Goal: Book appointment/travel/reservation

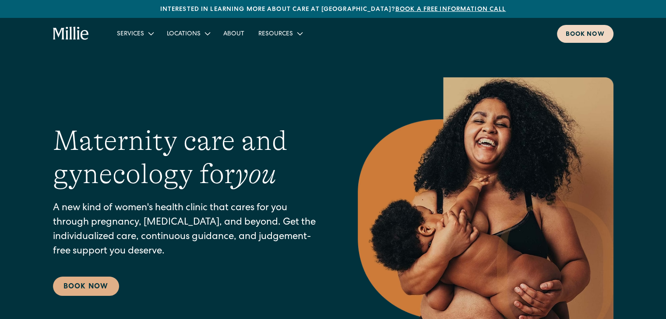
click at [589, 34] on div "Book now" at bounding box center [584, 34] width 39 height 9
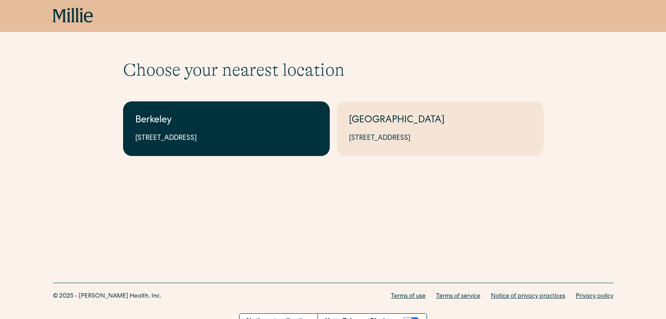
click at [228, 116] on div "Berkeley" at bounding box center [226, 121] width 182 height 14
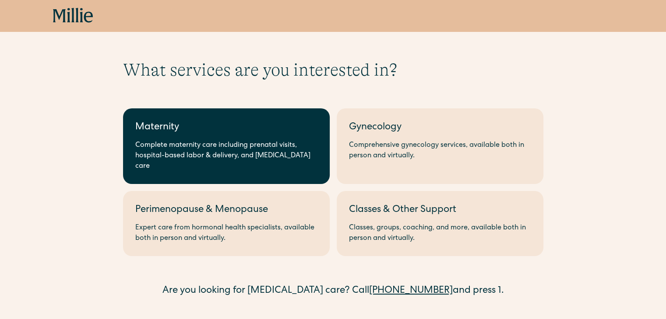
click at [245, 122] on div "Maternity" at bounding box center [226, 128] width 182 height 14
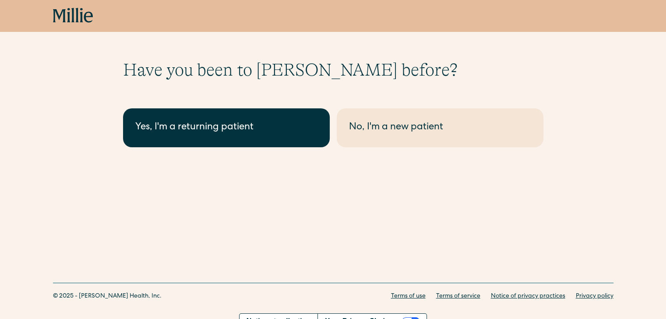
click at [240, 124] on div "Yes, I'm a returning patient" at bounding box center [226, 128] width 182 height 14
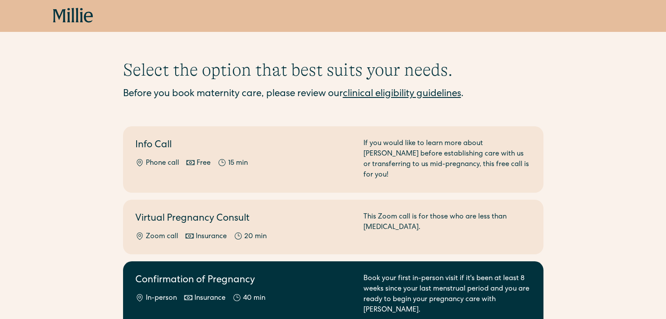
click at [177, 262] on link "Confirmation of Pregnancy In-person Insurance 40 min Book your first in-person …" at bounding box center [333, 295] width 420 height 67
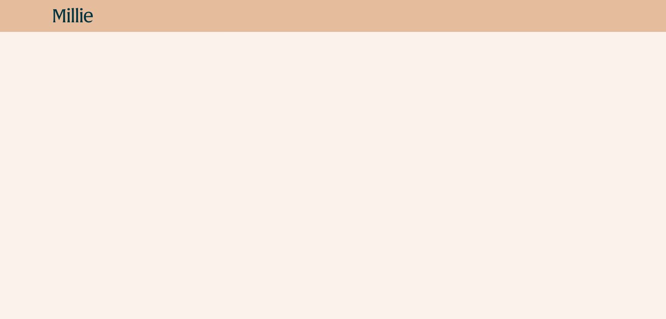
scroll to position [227, 0]
click at [583, 186] on div "Schedule your appointment Book your first in-person visit if it's been at least…" at bounding box center [333, 104] width 666 height 543
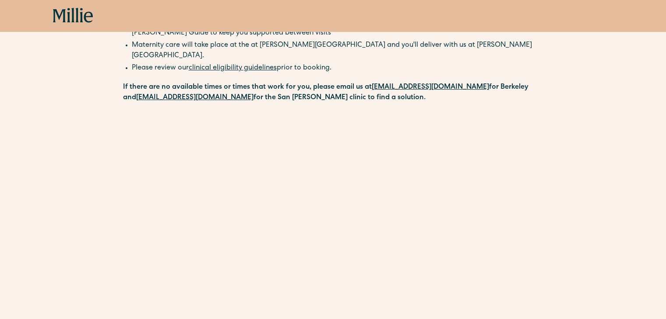
scroll to position [98, 0]
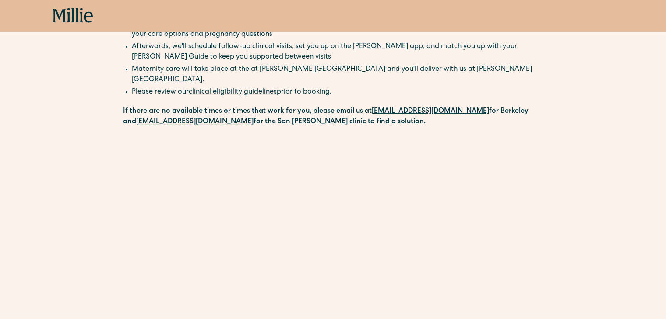
click at [70, 16] on icon at bounding box center [73, 16] width 40 height 16
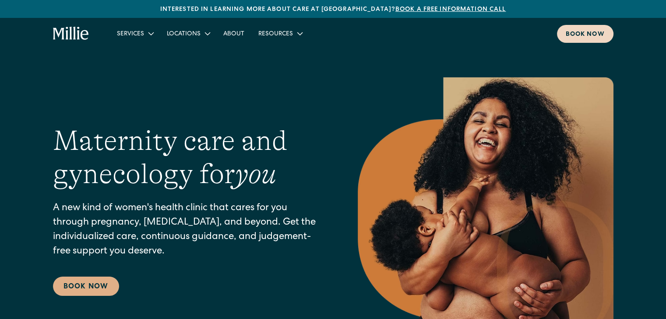
click at [578, 28] on link "Book now" at bounding box center [585, 34] width 56 height 18
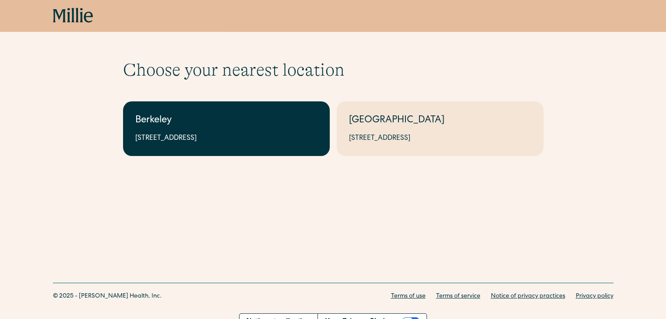
click at [250, 147] on link "Berkeley [STREET_ADDRESS]" at bounding box center [226, 129] width 207 height 55
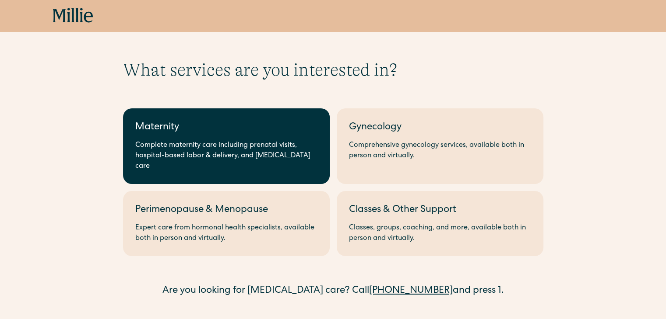
click at [219, 126] on div "Maternity" at bounding box center [226, 128] width 182 height 14
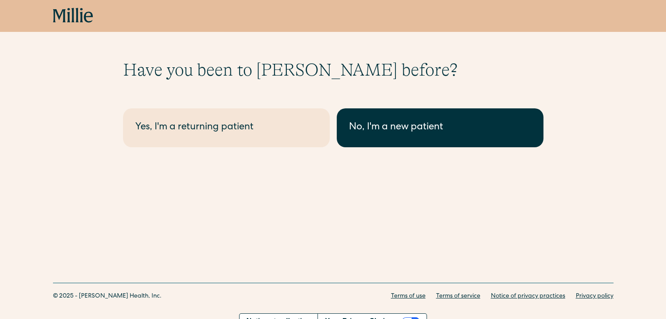
click at [372, 143] on link "No, I'm a new patient" at bounding box center [440, 128] width 207 height 39
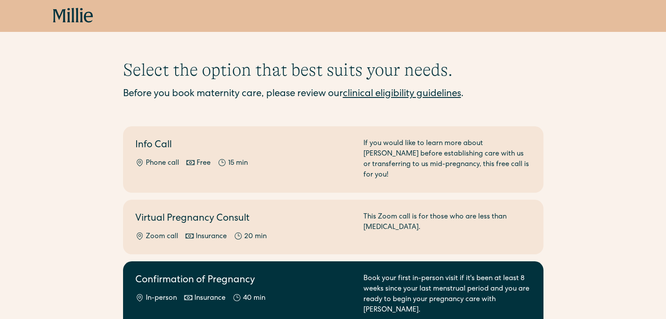
click at [197, 274] on h2 "Confirmation of Pregnancy" at bounding box center [243, 281] width 217 height 14
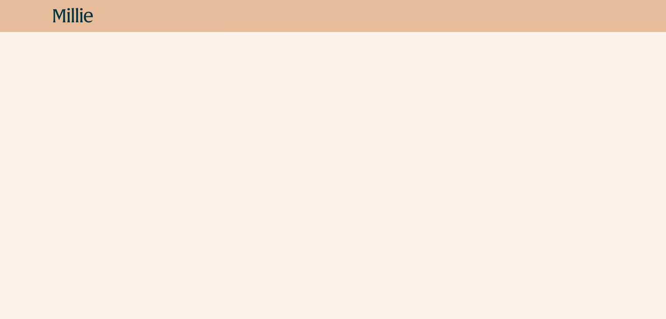
scroll to position [104, 0]
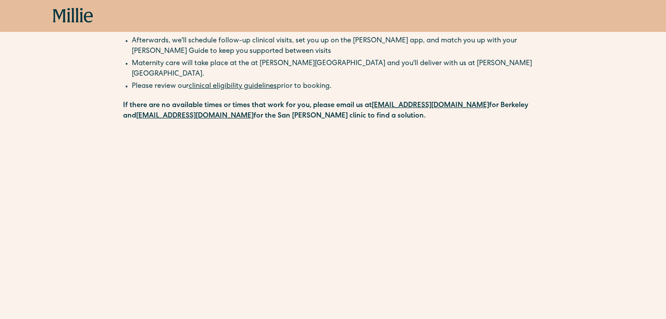
click at [0, 244] on div "Schedule your appointment Book your first in-person visit if it's been at least…" at bounding box center [333, 275] width 666 height 641
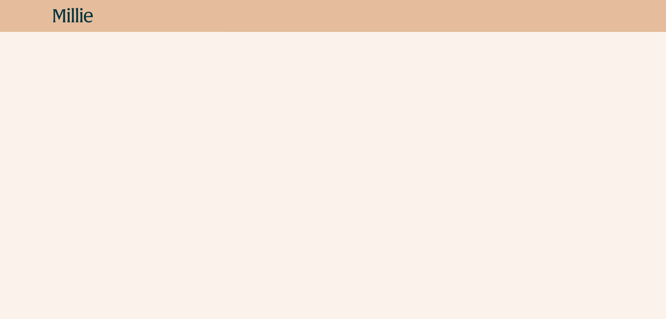
scroll to position [0, 0]
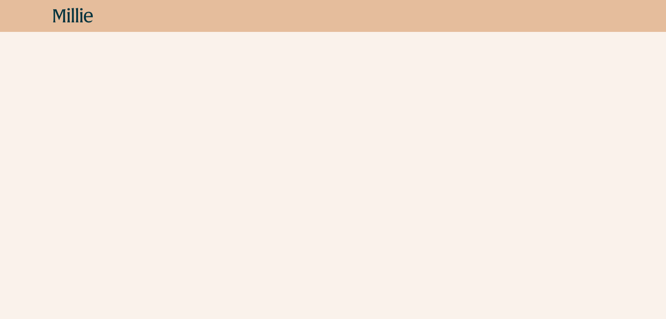
scroll to position [259, 0]
click at [572, 217] on div "Schedule your appointment Book your first in-person visit if it's been at least…" at bounding box center [333, 150] width 666 height 701
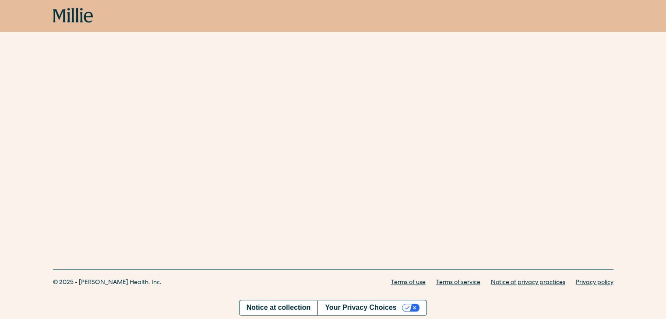
scroll to position [104, 0]
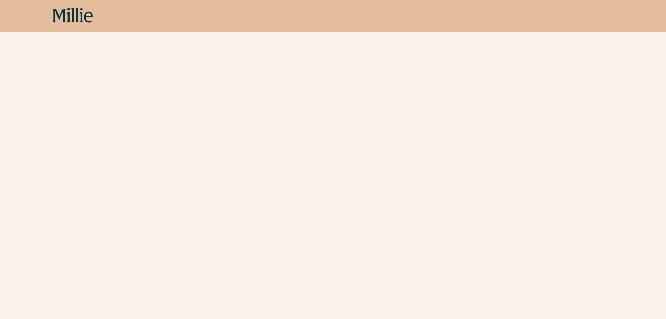
scroll to position [261, 0]
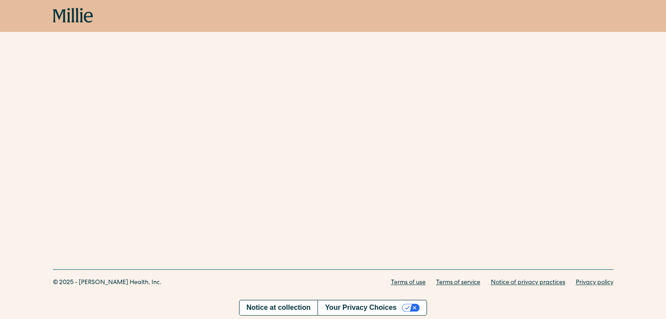
scroll to position [104, 0]
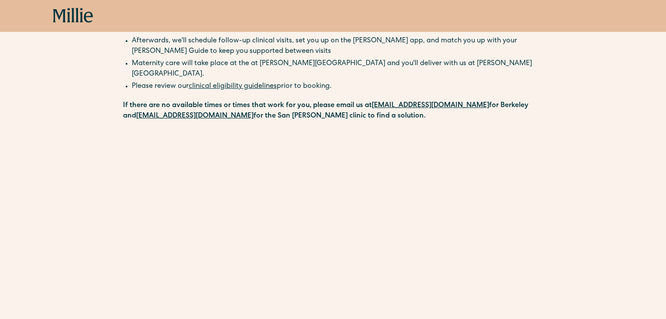
click at [622, 206] on div "Schedule your appointment Book your first in-person visit if it's been at least…" at bounding box center [333, 226] width 666 height 543
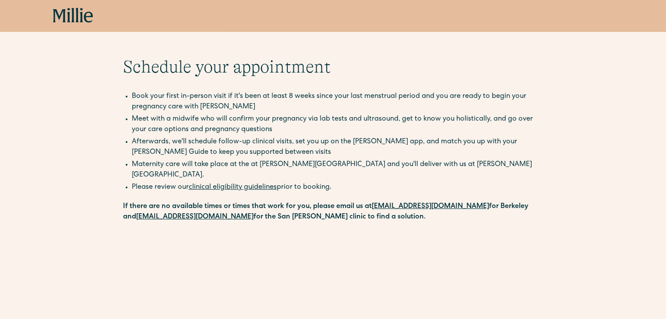
scroll to position [0, 0]
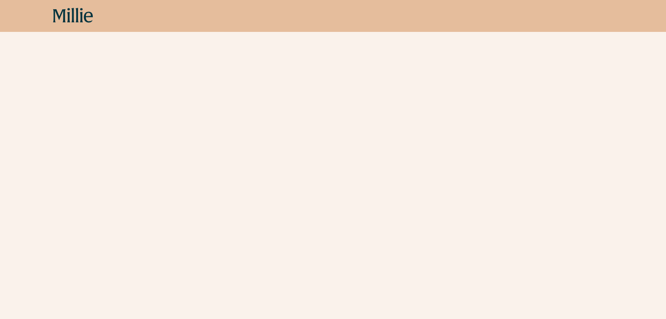
scroll to position [331, 0]
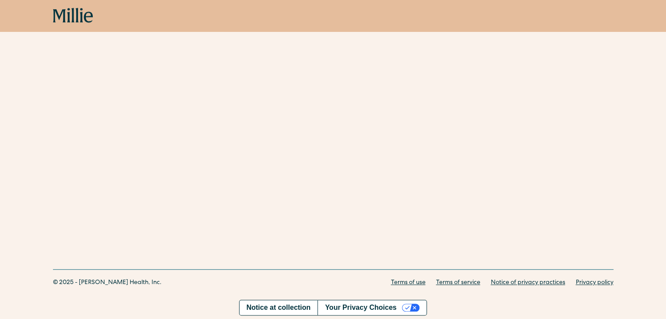
scroll to position [259, 0]
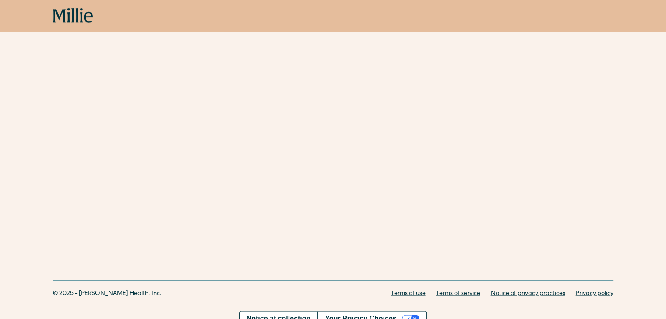
scroll to position [104, 0]
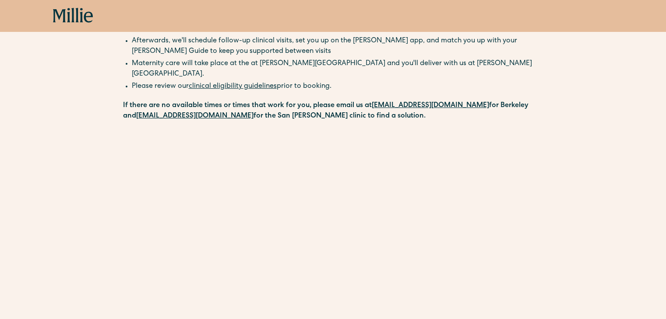
click at [588, 161] on div "Schedule your appointment Book your first in-person visit if it's been at least…" at bounding box center [333, 226] width 666 height 543
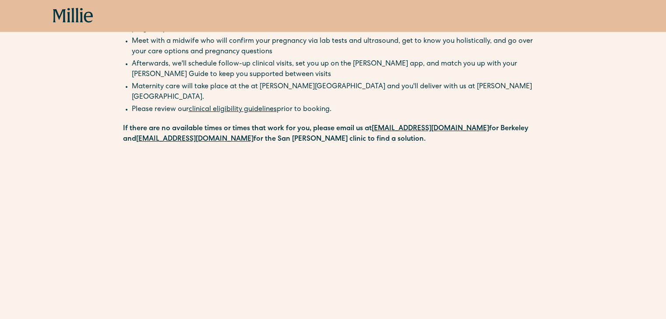
scroll to position [0, 0]
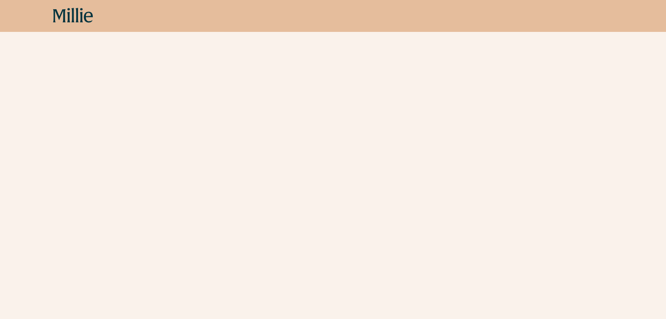
scroll to position [104, 0]
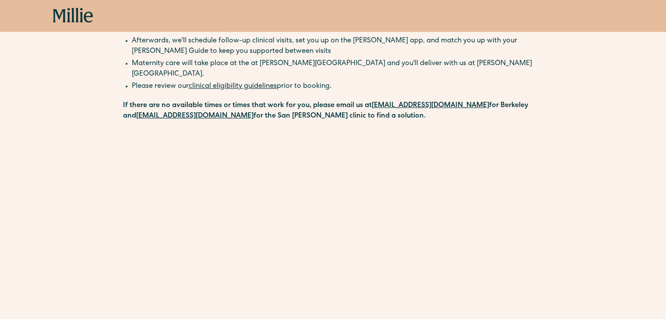
click at [5, 253] on div "Schedule your appointment Book your first in-person visit if it's been at least…" at bounding box center [333, 275] width 666 height 641
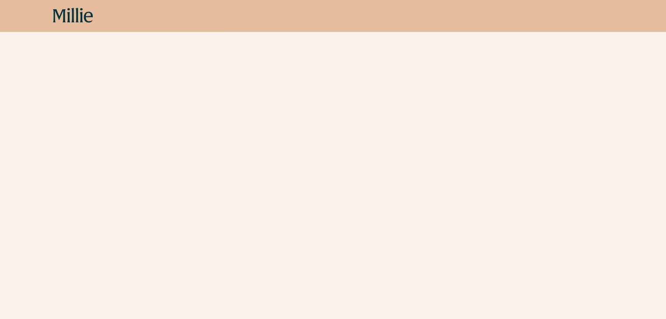
click at [72, 18] on icon at bounding box center [72, 15] width 3 height 14
